Goal: Information Seeking & Learning: Check status

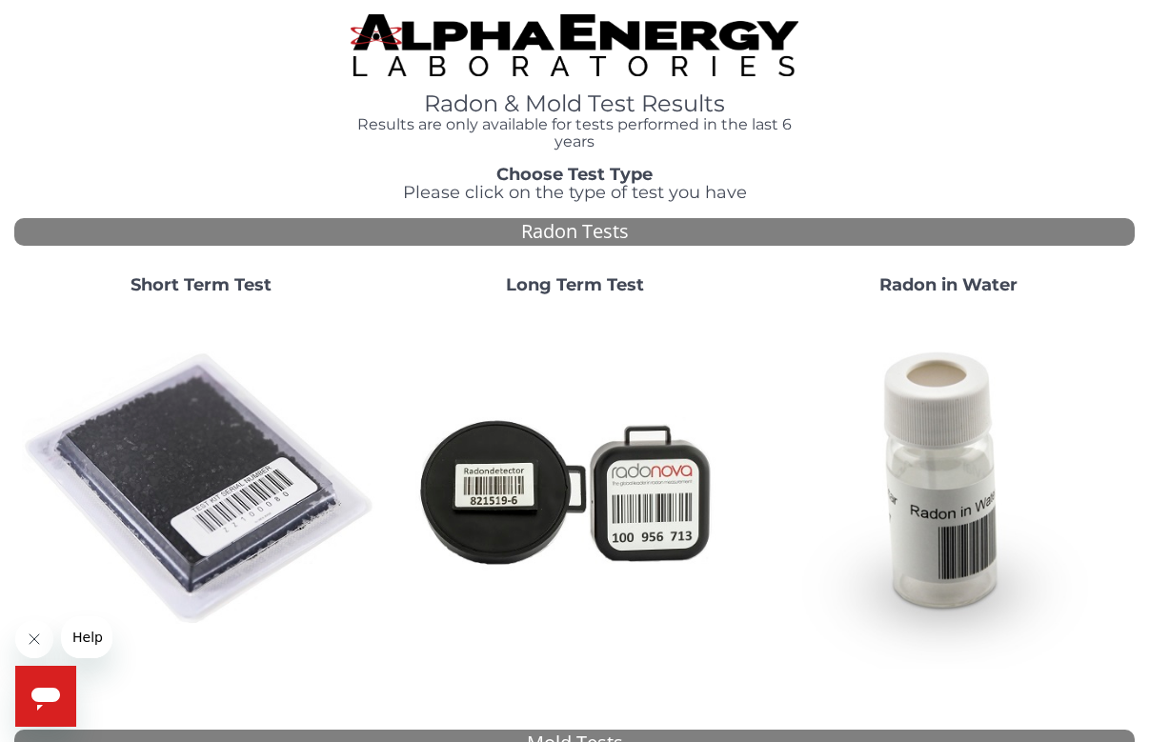
click at [150, 439] on img at bounding box center [201, 490] width 358 height 358
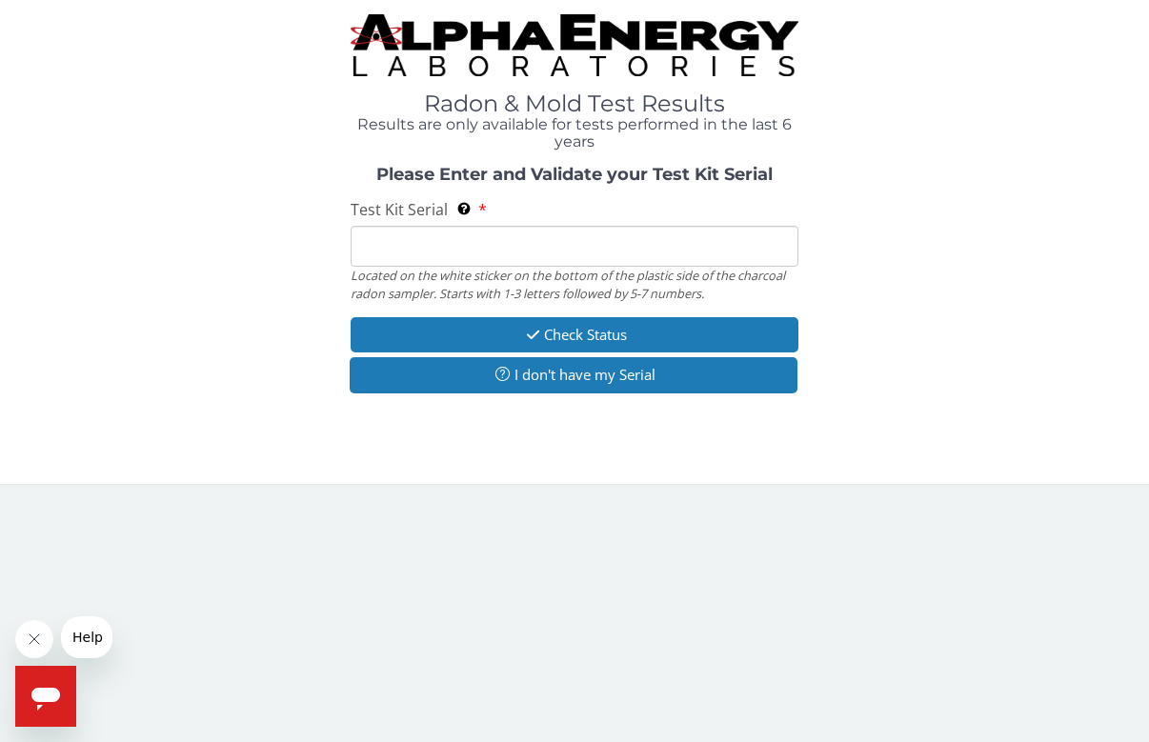
click at [524, 245] on input "Test Kit Serial Located on the white sticker on the bottom of the plastic side …" at bounding box center [575, 246] width 448 height 41
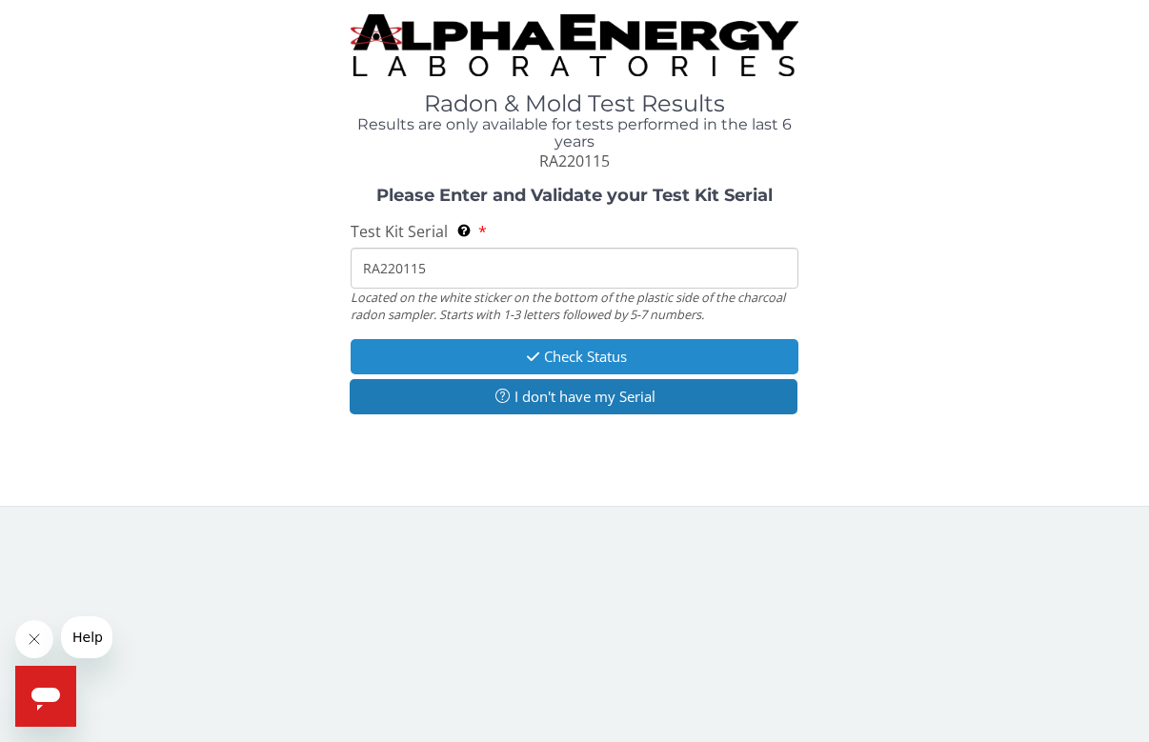
type input "RA220115"
click at [564, 360] on button "Check Status" at bounding box center [575, 356] width 448 height 35
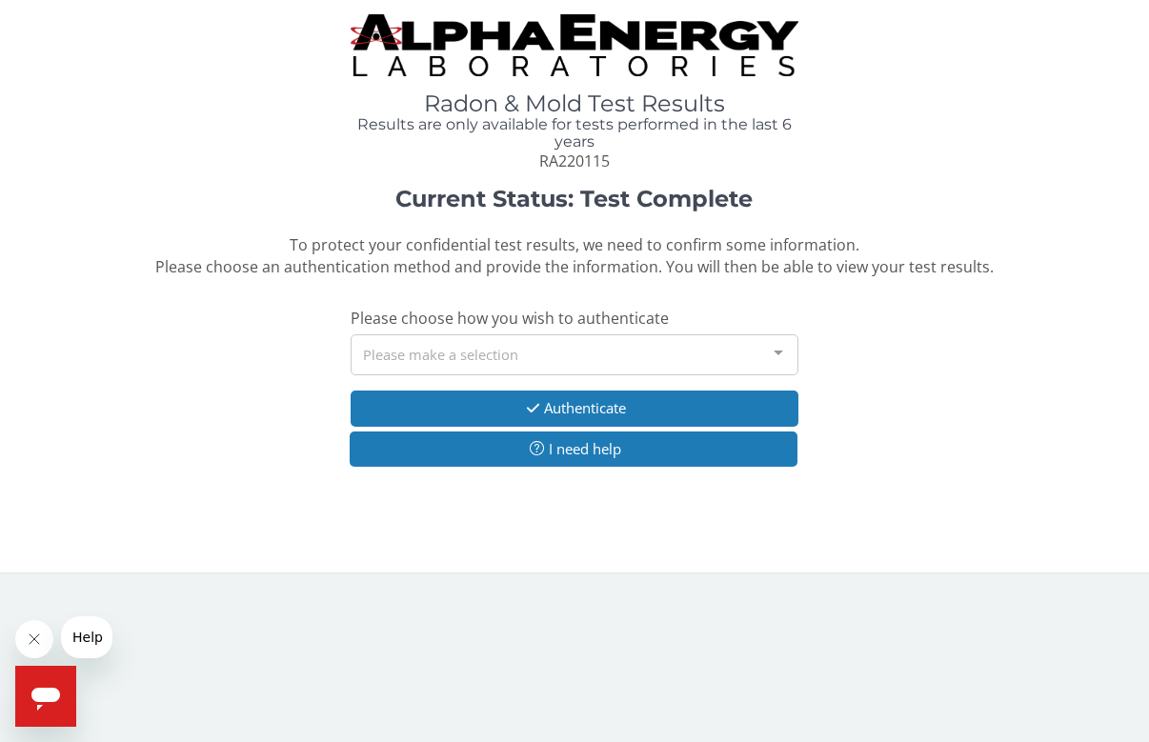
scroll to position [0, 1]
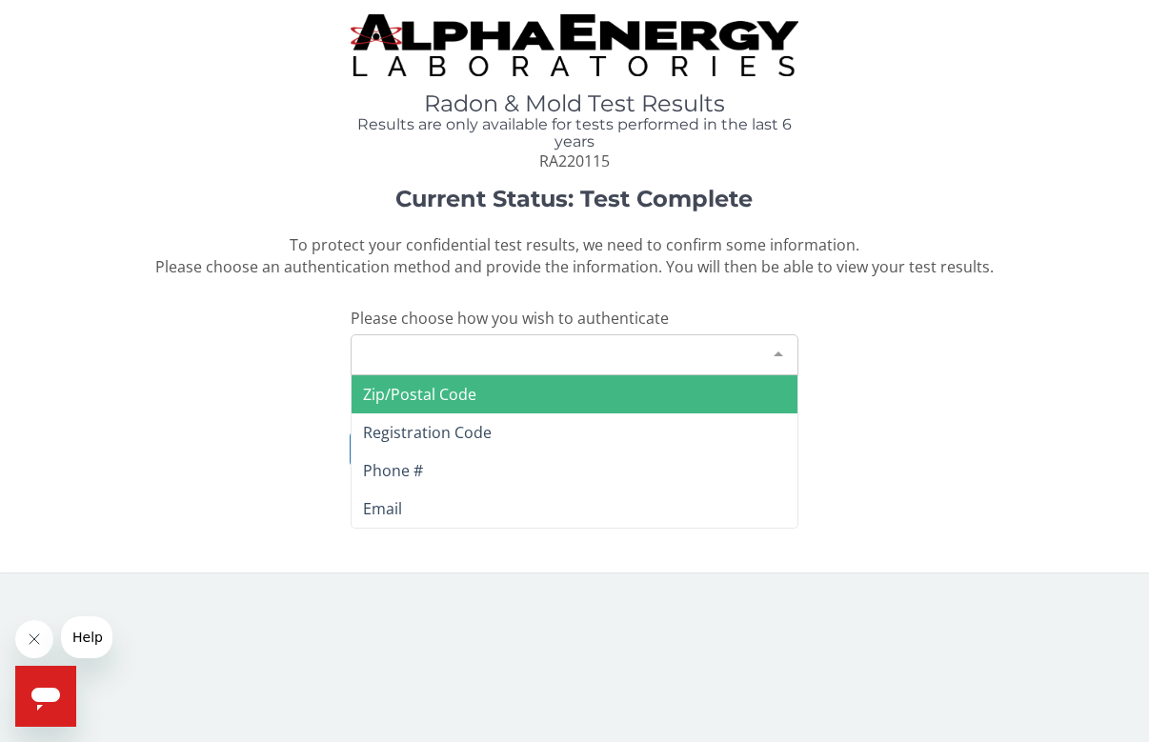
click at [551, 354] on div "Please make a selection" at bounding box center [575, 354] width 448 height 41
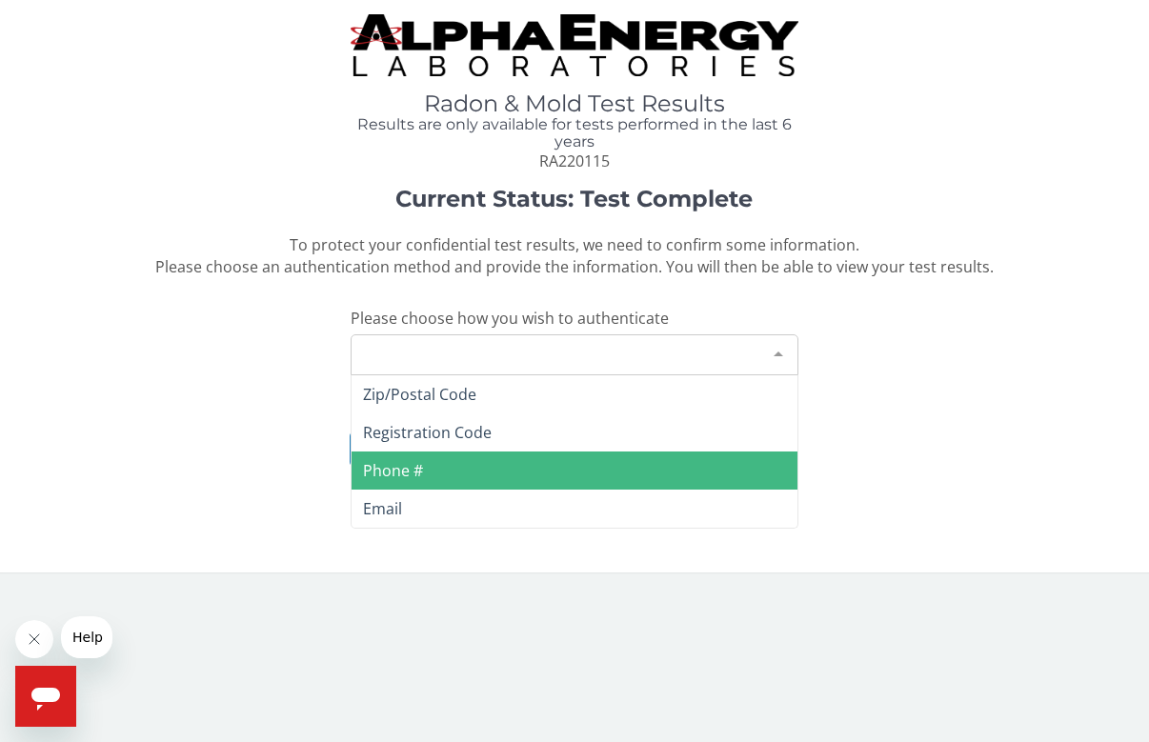
click at [451, 455] on span "Phone #" at bounding box center [574, 470] width 446 height 38
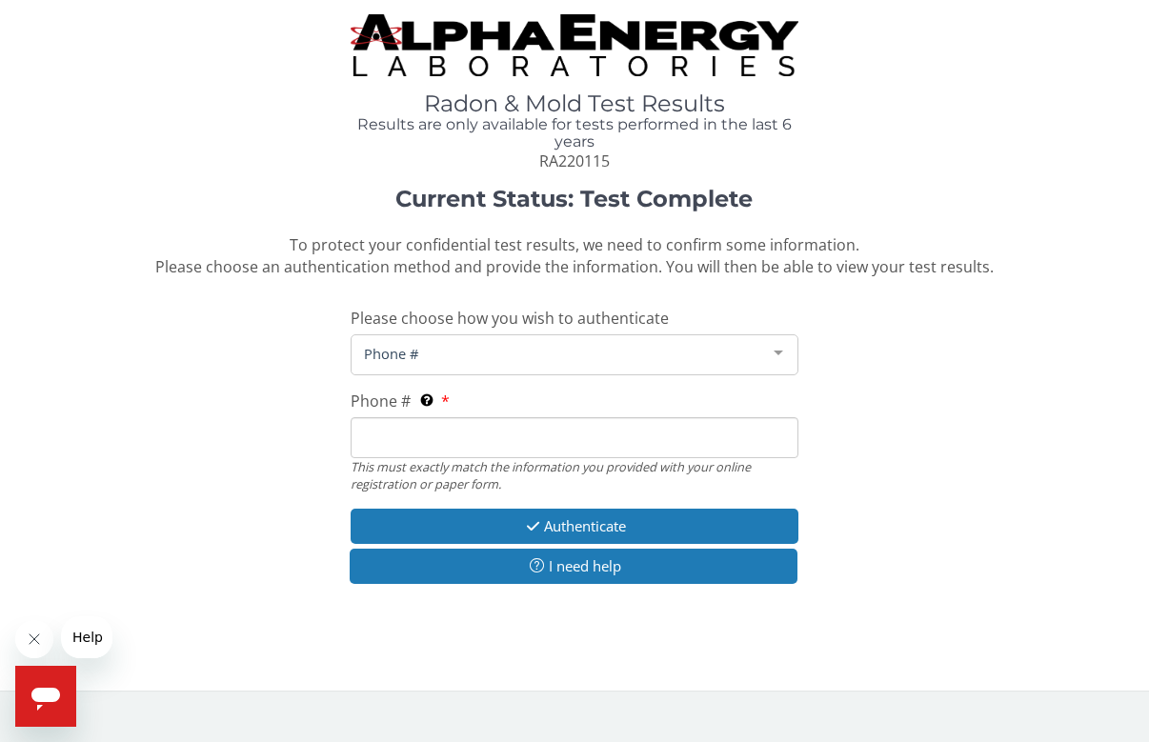
click at [481, 418] on input "Phone # This must exactly match the information you provided with your online r…" at bounding box center [575, 437] width 448 height 41
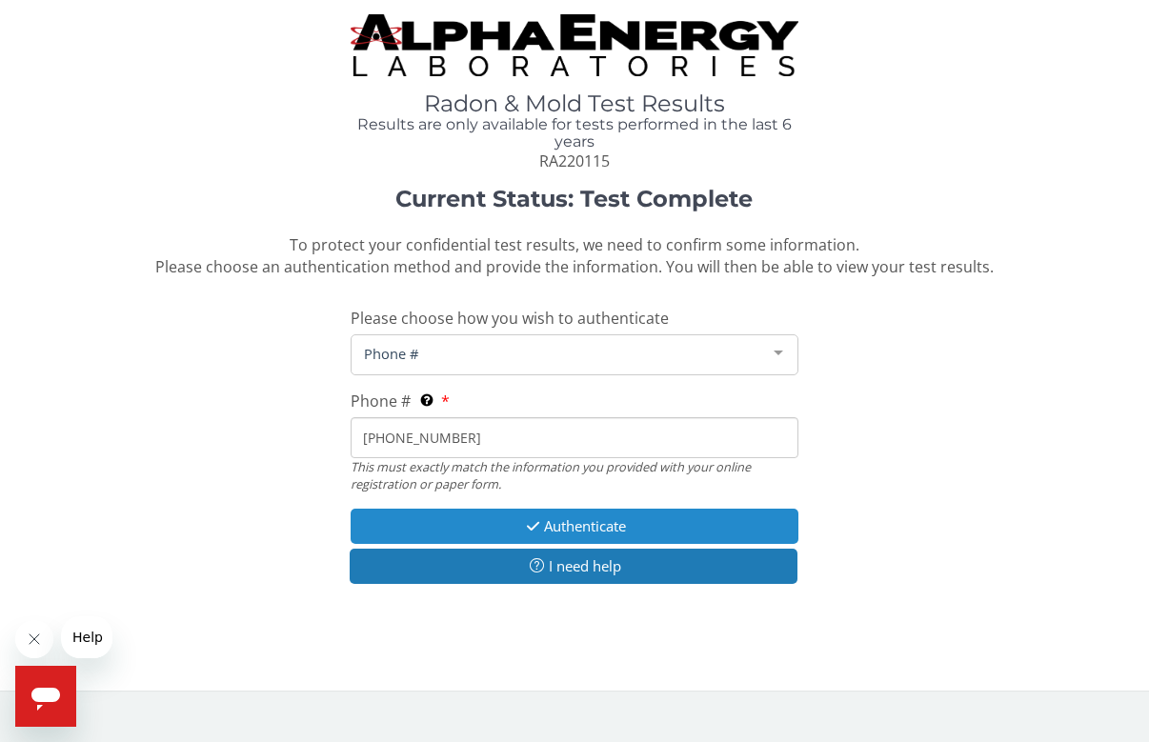
type input "[PHONE_NUMBER]"
click at [627, 514] on button "Authenticate" at bounding box center [575, 526] width 448 height 35
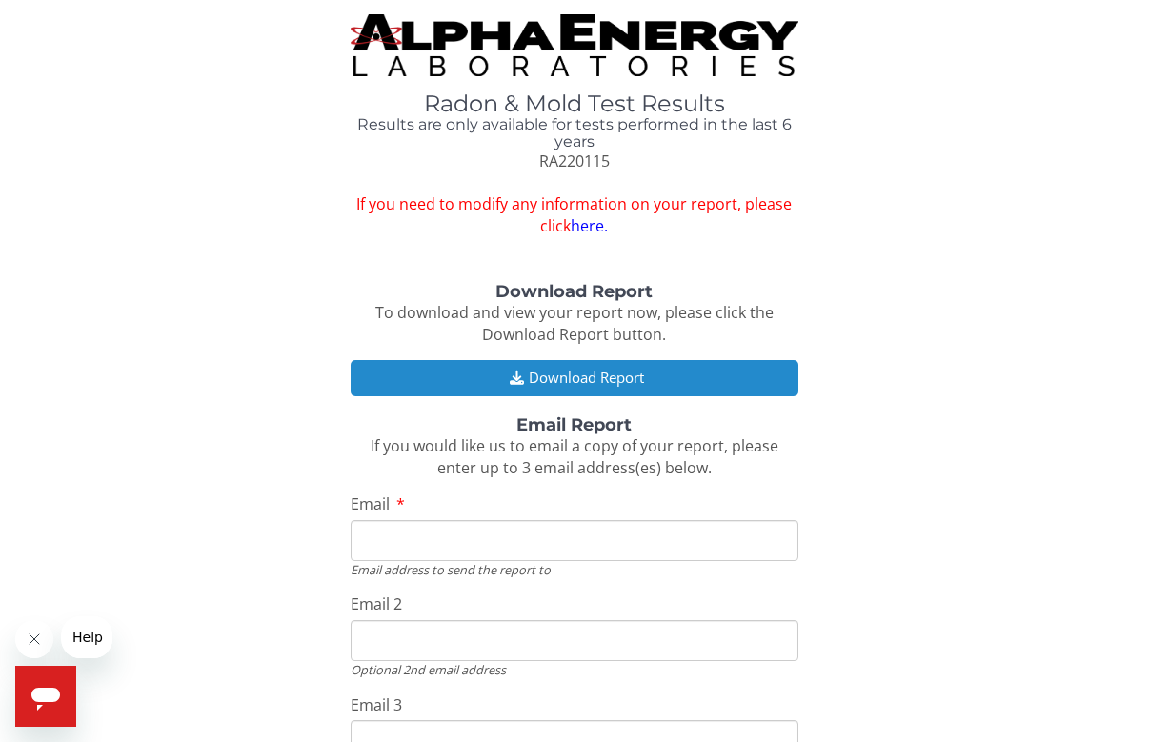
click at [613, 375] on button "Download Report" at bounding box center [575, 377] width 448 height 35
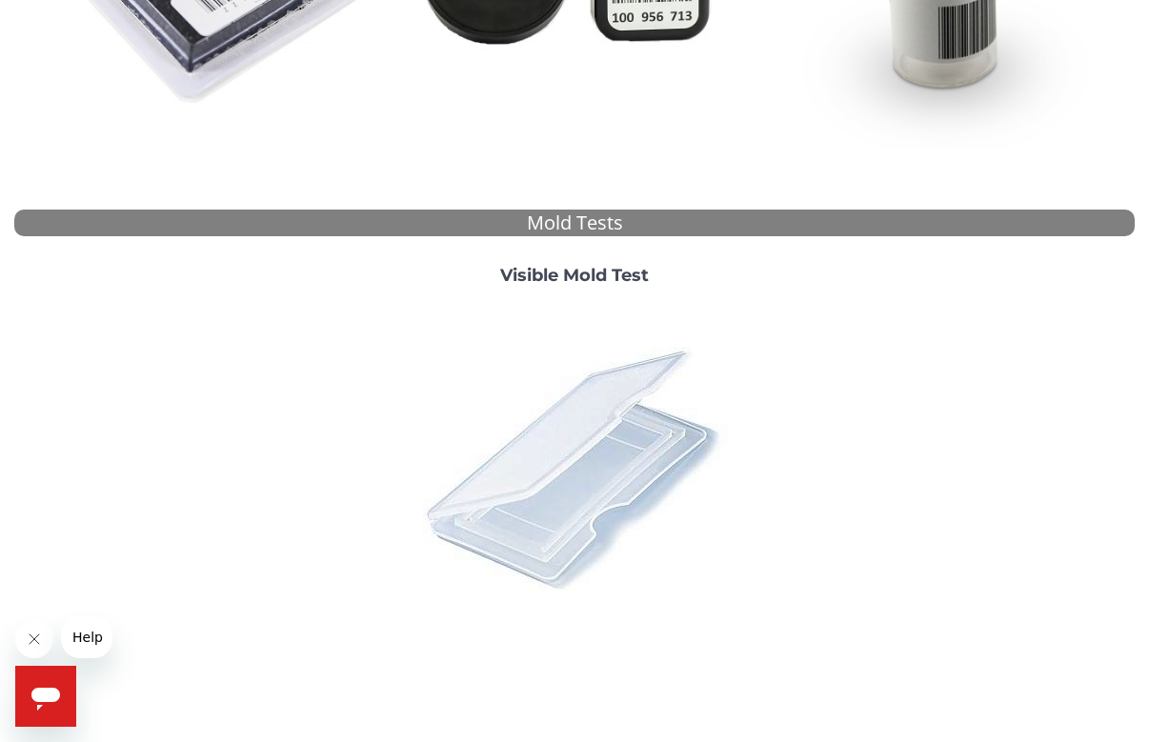
scroll to position [520, 0]
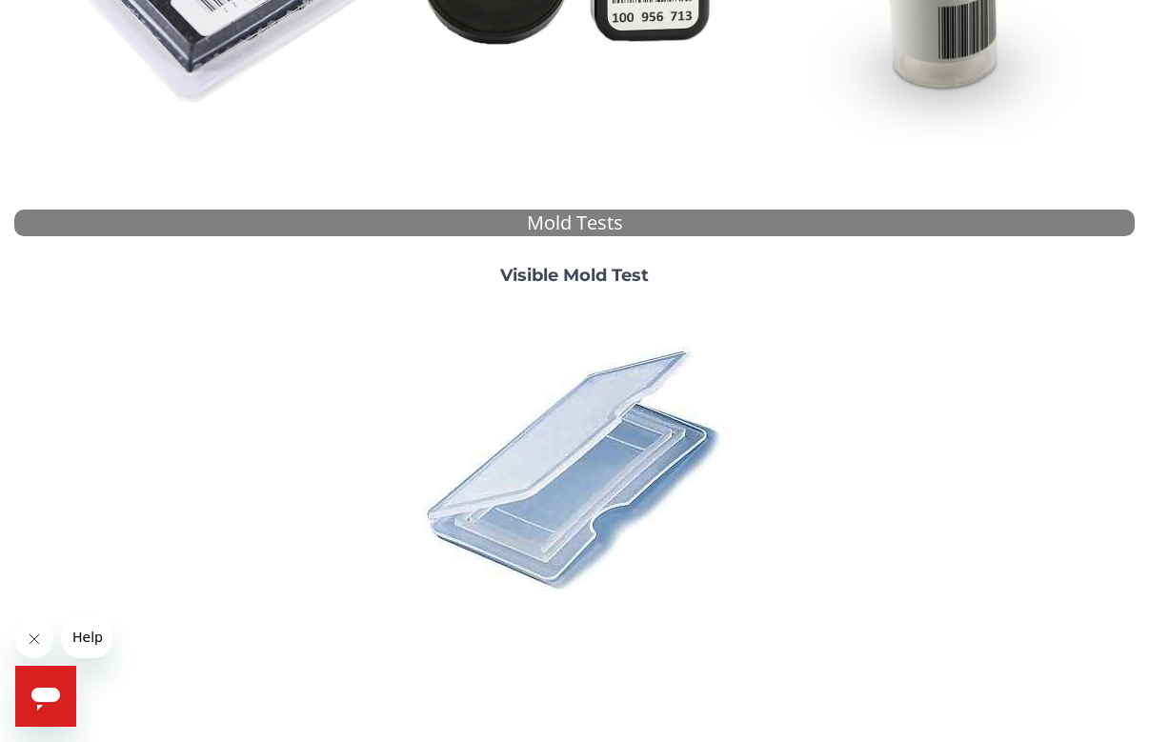
click at [598, 463] on img at bounding box center [574, 467] width 333 height 333
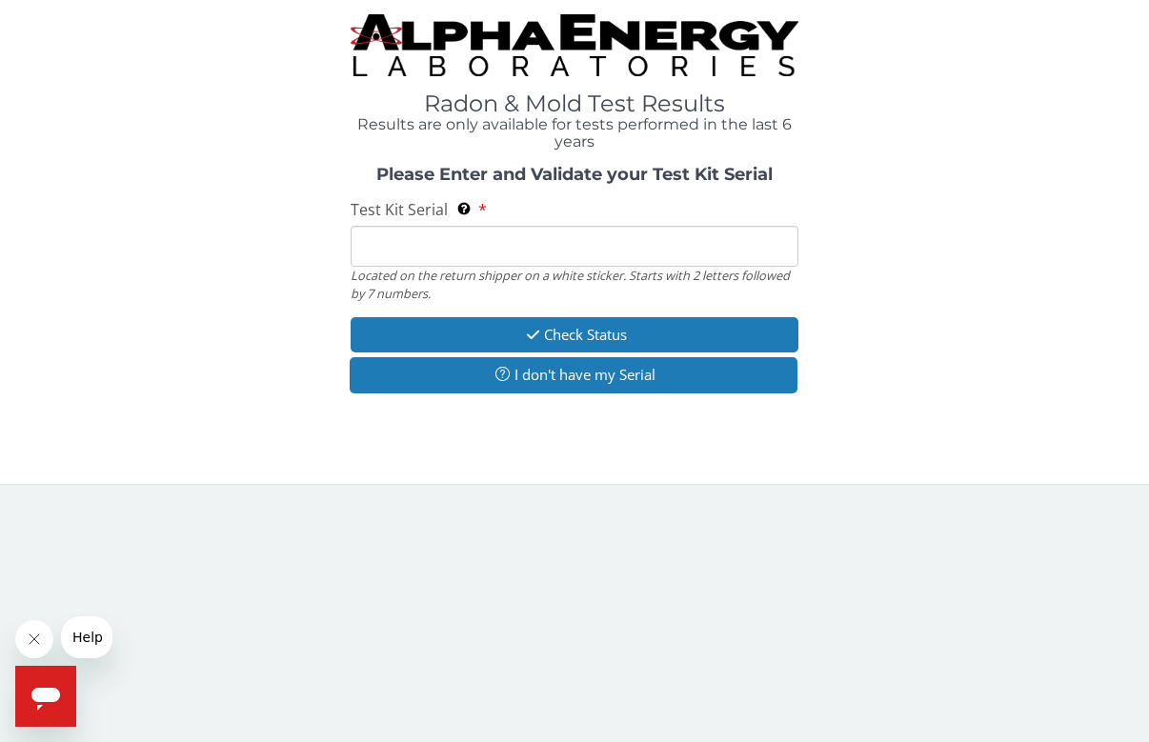
scroll to position [0, 0]
click at [527, 235] on input "Test Kit Serial Located on the return shipper on a white sticker. Starts with 2…" at bounding box center [575, 246] width 448 height 41
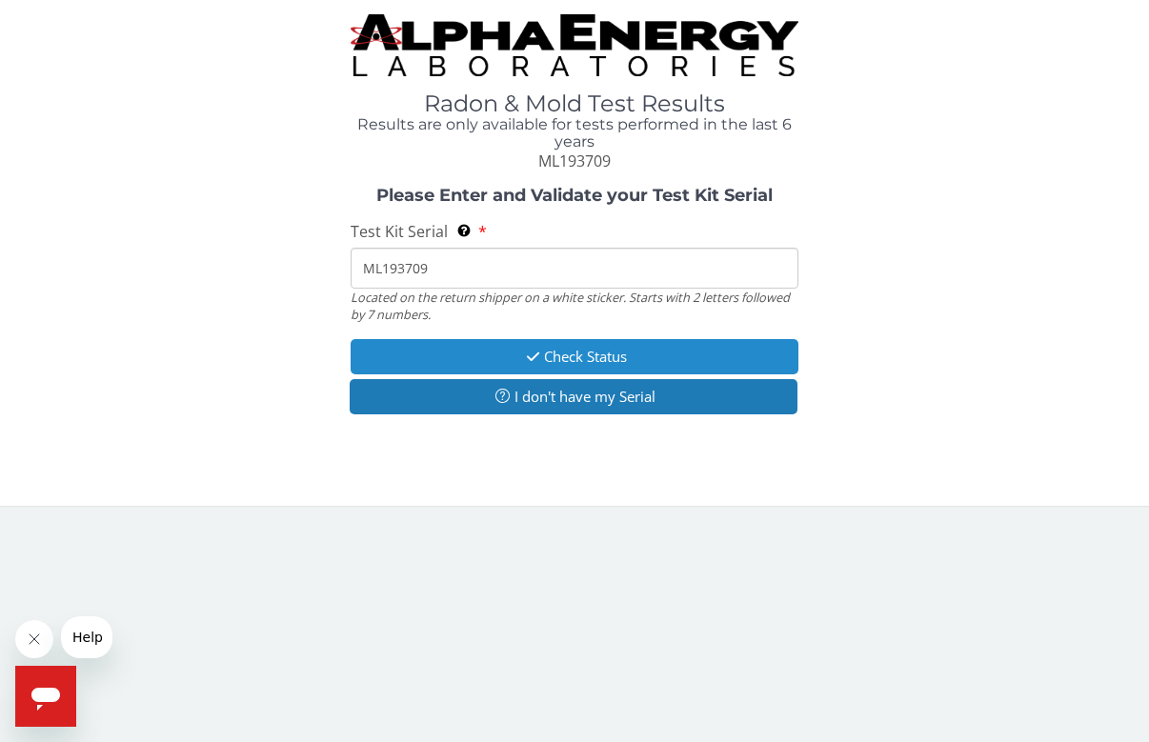
type input "ML193709"
click at [600, 358] on button "Check Status" at bounding box center [575, 356] width 448 height 35
